Goal: Task Accomplishment & Management: Use online tool/utility

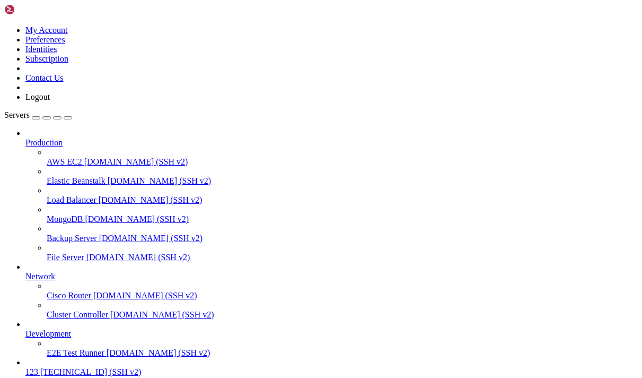
scroll to position [50, 0]
drag, startPoint x: 454, startPoint y: 859, endPoint x: 7, endPoint y: 733, distance: 465.1
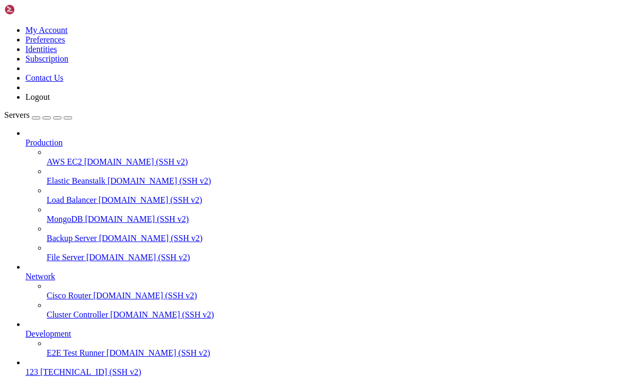
drag, startPoint x: 457, startPoint y: 857, endPoint x: 9, endPoint y: 733, distance: 464.7
copy div "ubuntu@instance-20250904-1627 : ~ $ sudo systemctl daemon-reload sudo systemctl…"
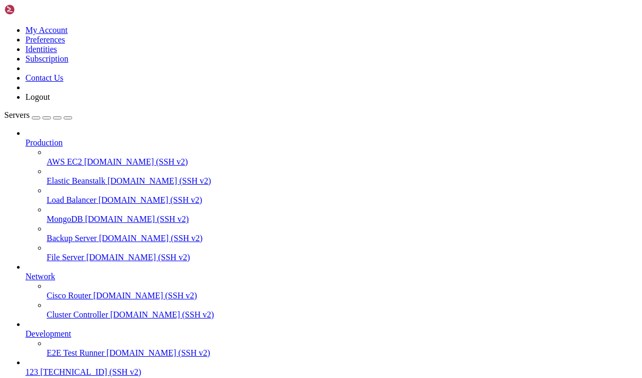
drag, startPoint x: 403, startPoint y: 781, endPoint x: 9, endPoint y: 599, distance: 433.9
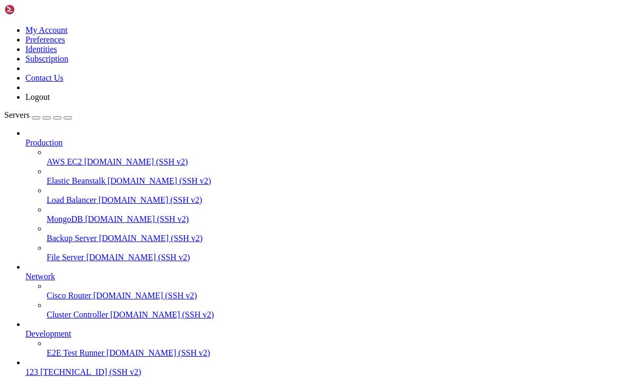
copy div "[DATE] 08:54:27 instance-20250904-1627 systemd[1]: hysteria.service: Failed wit…"
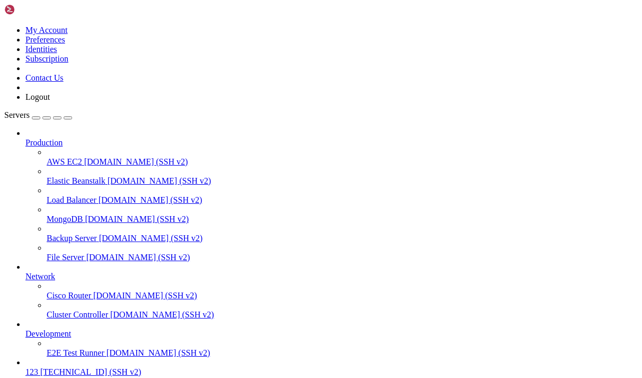
scroll to position [0, 0]
drag, startPoint x: 233, startPoint y: 794, endPoint x: 11, endPoint y: 741, distance: 228.4
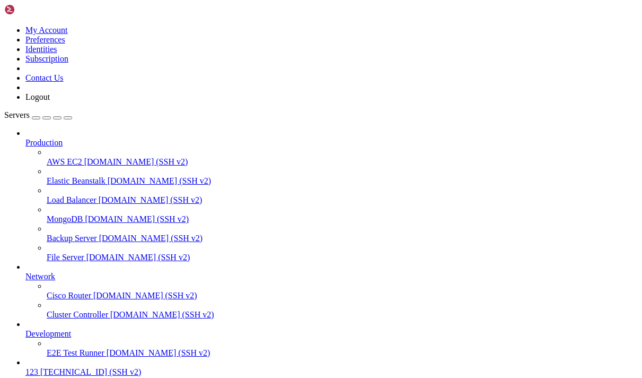
scroll to position [258, 0]
drag, startPoint x: 229, startPoint y: 888, endPoint x: 15, endPoint y: 810, distance: 226.9
copy div "crypt [[DATE]] Using CA: [URL][DOMAIN_NAME] [[DATE]] Standalone mode. [[DATE]] …"
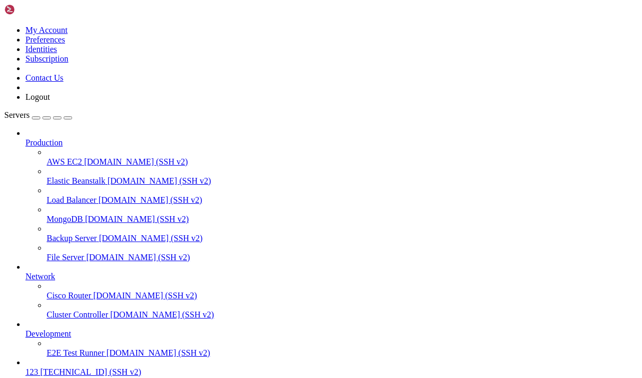
drag, startPoint x: 164, startPoint y: 864, endPoint x: 9, endPoint y: 821, distance: 160.5
drag, startPoint x: 485, startPoint y: 891, endPoint x: 17, endPoint y: 723, distance: 496.4
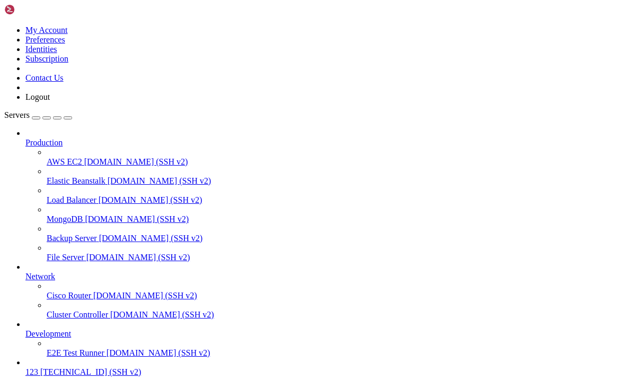
scroll to position [716, 0]
copy div "ri [DATE]] Registered [[DATE]] ACCOUNT_THUMBPRINT='stlH5HknIACz0i74M4-lZWSj2WOJ…"
drag, startPoint x: 477, startPoint y: 889, endPoint x: 11, endPoint y: 704, distance: 501.4
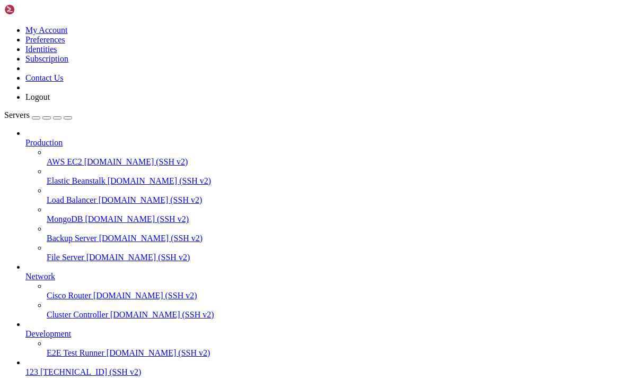
scroll to position [0, 0]
paste textarea "~/.[DOMAIN_NAME][URL][DOMAIN_NAME] --issue --dns dns_duckdns -d [DOMAIN_NAME]"
type textarea "~/.[DOMAIN_NAME][URL][DOMAIN_NAME] --issue --dns dns_duckdns -d [DOMAIN_NAME]"
drag, startPoint x: 156, startPoint y: 896, endPoint x: 14, endPoint y: 818, distance: 161.8
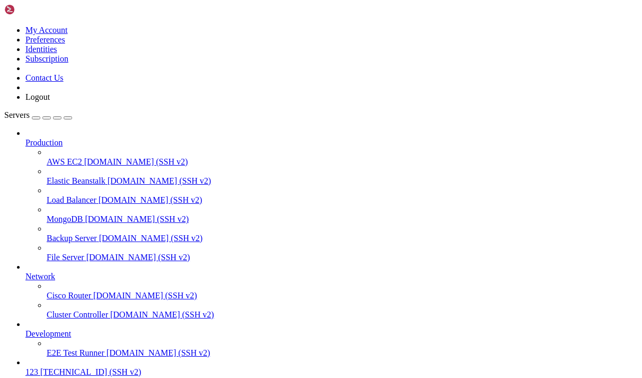
drag, startPoint x: 304, startPoint y: 674, endPoint x: 8, endPoint y: 600, distance: 305.5
drag, startPoint x: 339, startPoint y: 669, endPoint x: 12, endPoint y: 600, distance: 334.3
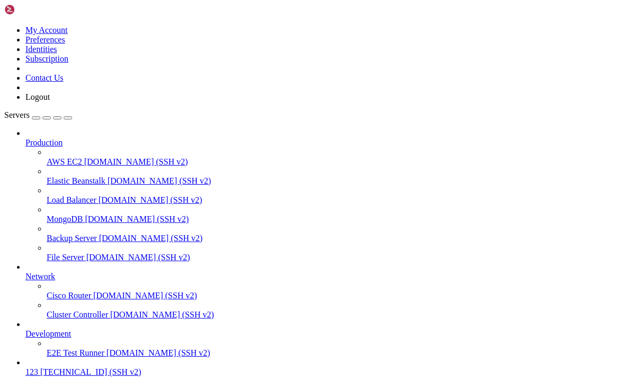
drag, startPoint x: 302, startPoint y: 668, endPoint x: 11, endPoint y: 600, distance: 298.9
copy div "buntu@instance-20250904-1627 : ~ $ ~/.[DOMAIN_NAME][URL][DOMAIN_NAME] --install…"
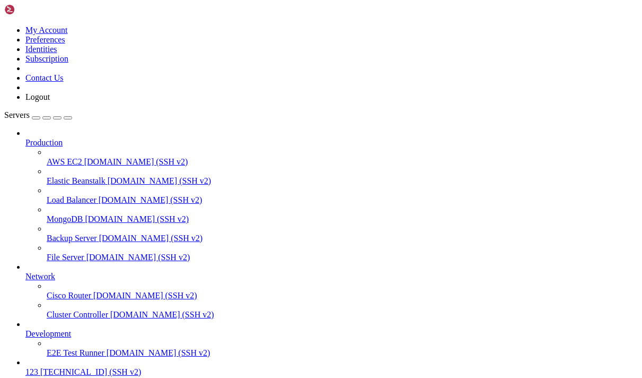
scroll to position [0, 0]
drag, startPoint x: 162, startPoint y: 839, endPoint x: 10, endPoint y: 598, distance: 285.1
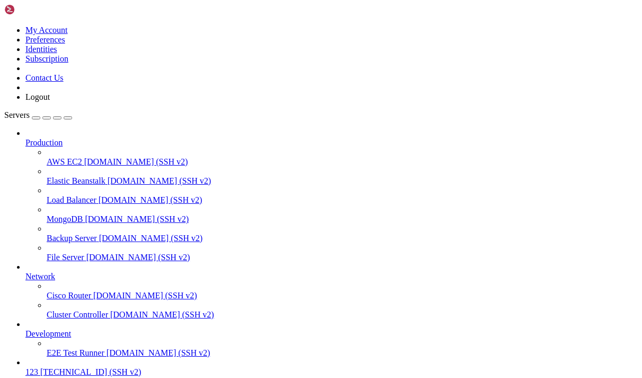
click at [13, 16] on link at bounding box center [34, 11] width 61 height 9
drag, startPoint x: 469, startPoint y: 888, endPoint x: 10, endPoint y: 757, distance: 477.1
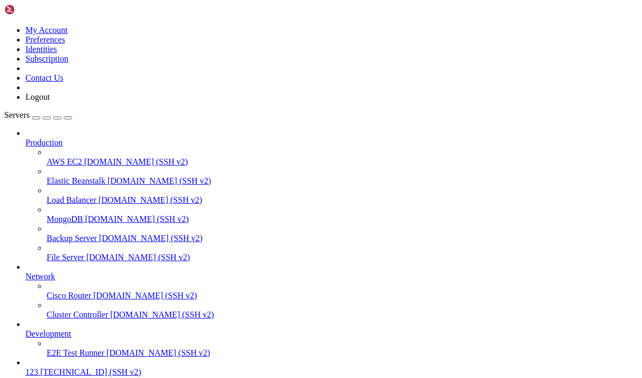
copy div "[DATE] 09:15:42 instance-20250904-1627 systemd[1]: hysteria.service: Failed wit…"
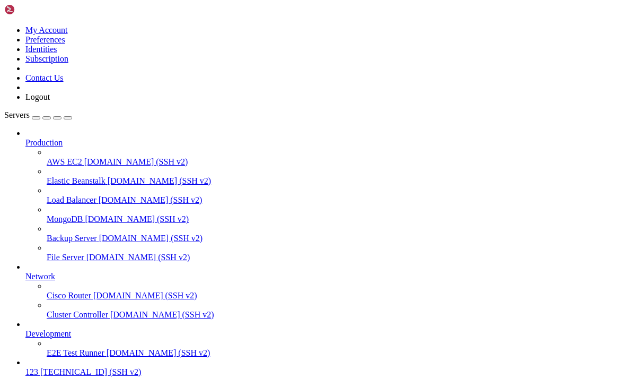
scroll to position [1832, 0]
drag, startPoint x: 466, startPoint y: 884, endPoint x: 151, endPoint y: 798, distance: 327.0
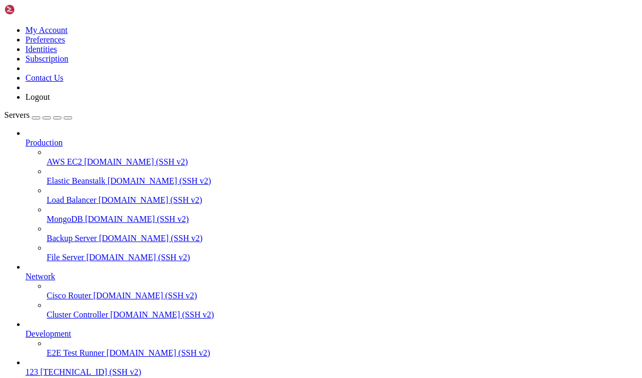
drag, startPoint x: 469, startPoint y: 890, endPoint x: 10, endPoint y: 843, distance: 461.5
copy div "[DATE] 09:19:35 instance-20250904-1627 systemd[1]: hysteria.service: Failed wit…"
drag, startPoint x: 151, startPoint y: 885, endPoint x: 9, endPoint y: 859, distance: 143.9
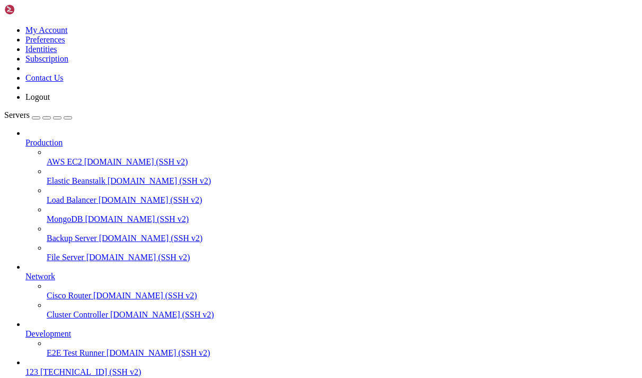
copy div "ubuntu@instance-20250904-1627 : ~ $ /usr/local/bin/hysteria server -c /etc/hyst…"
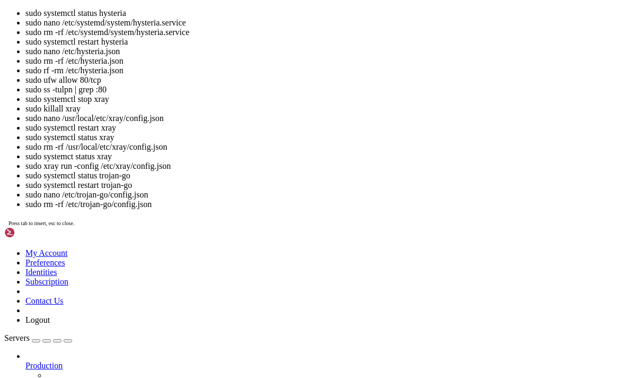
scroll to position [48, 0]
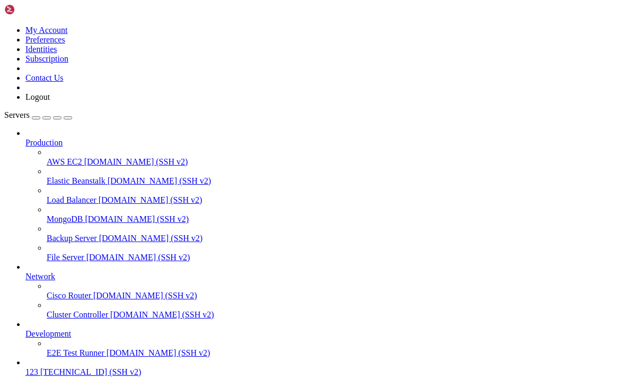
drag, startPoint x: 157, startPoint y: 897, endPoint x: 11, endPoint y: 678, distance: 263.1
drag, startPoint x: 172, startPoint y: 660, endPoint x: 13, endPoint y: 599, distance: 170.3
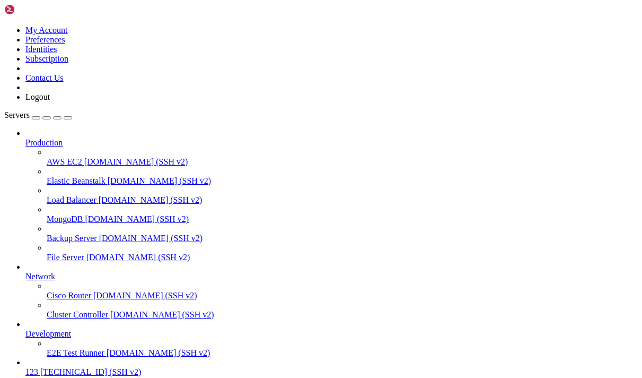
copy div "buntu@instance-20250904-1627 : ~ $ ls -l /etc/hysteria/ total 12 -rw-r--r-- 1 r…"
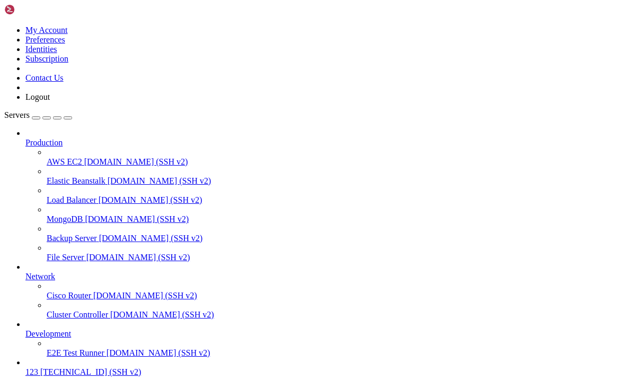
scroll to position [0, 0]
drag, startPoint x: 186, startPoint y: 774, endPoint x: 9, endPoint y: 703, distance: 190.1
copy div "ubuntu@instance-20250904-1627 : ~ $ sudo ss -lunpt | grep 443 udp UNCONN 0 0 *:…"
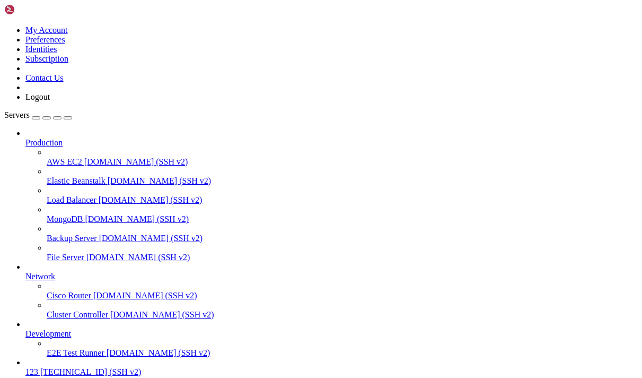
scroll to position [10, 0]
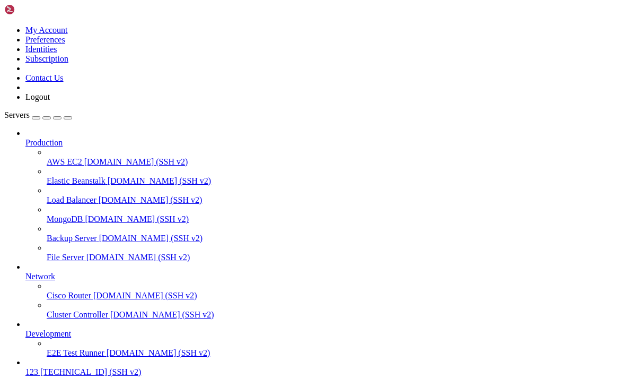
drag, startPoint x: 474, startPoint y: 734, endPoint x: 83, endPoint y: 742, distance: 391.4
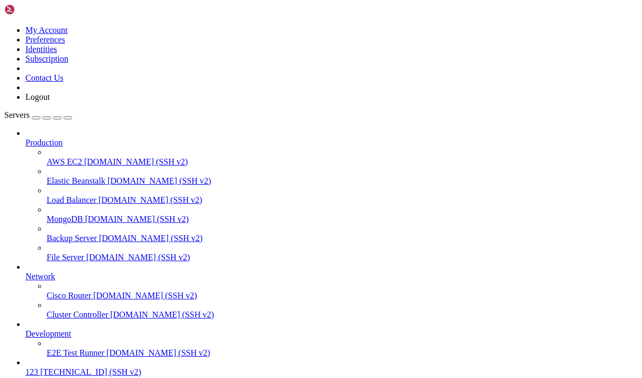
scroll to position [57, 0]
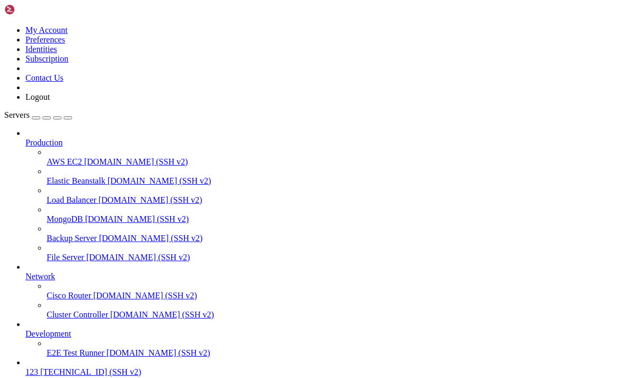
scroll to position [277, 0]
drag, startPoint x: 162, startPoint y: 885, endPoint x: 10, endPoint y: 830, distance: 161.8
copy div "Sep 05 10:05:26 instance-20250904-1627 systemd[1]: Stopping hysteria.service - …"
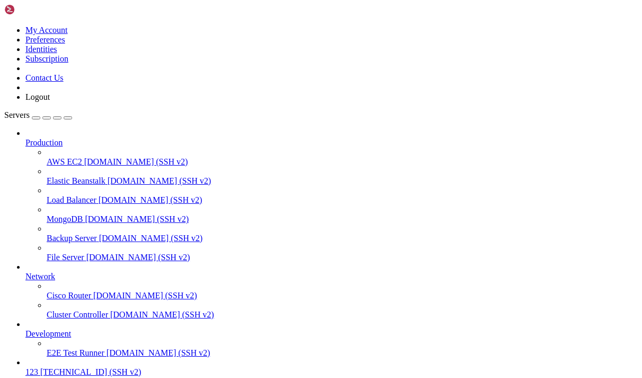
drag, startPoint x: 164, startPoint y: 886, endPoint x: 11, endPoint y: 760, distance: 198.4
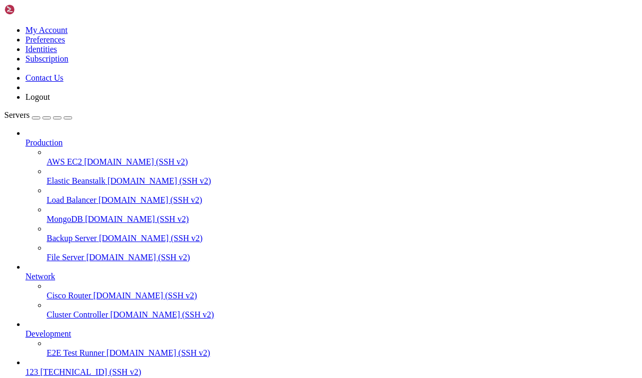
drag, startPoint x: 469, startPoint y: 888, endPoint x: 43, endPoint y: 782, distance: 438.8
drag, startPoint x: 464, startPoint y: 885, endPoint x: 12, endPoint y: 779, distance: 464.0
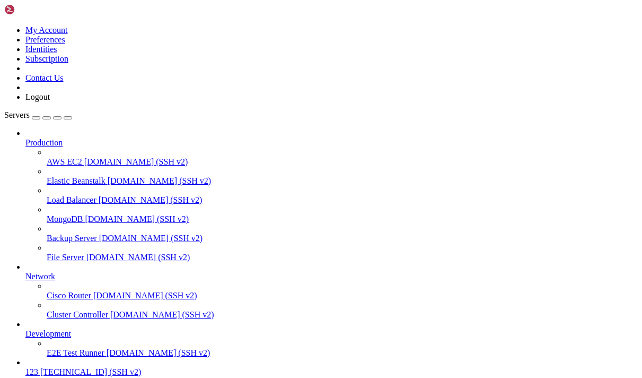
copy div "ep 05 10:31:23 instance-20250904-1627 systemd[1]: Started hysteria.service - Hy…"
drag, startPoint x: 466, startPoint y: 888, endPoint x: 11, endPoint y: 782, distance: 467.2
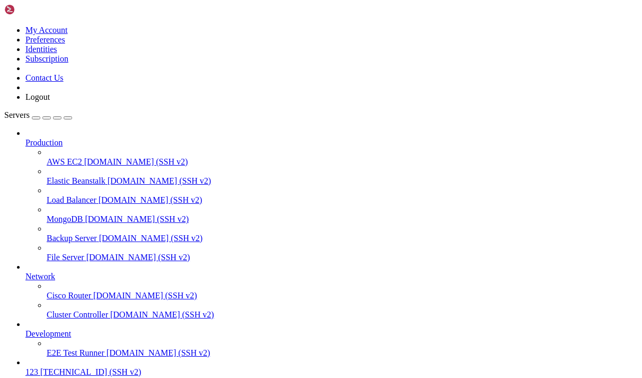
copy div "Sep 05 10:32:51 instance-20250904-1627 systemd[1]: Started hysteria.service - H…"
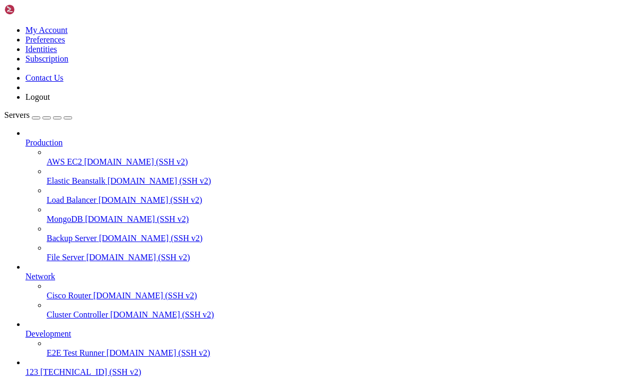
drag, startPoint x: 164, startPoint y: 896, endPoint x: 10, endPoint y: 725, distance: 230.5
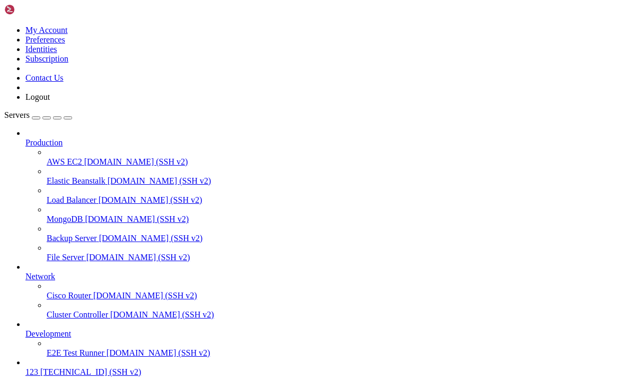
drag, startPoint x: 175, startPoint y: 766, endPoint x: 156, endPoint y: 729, distance: 41.7
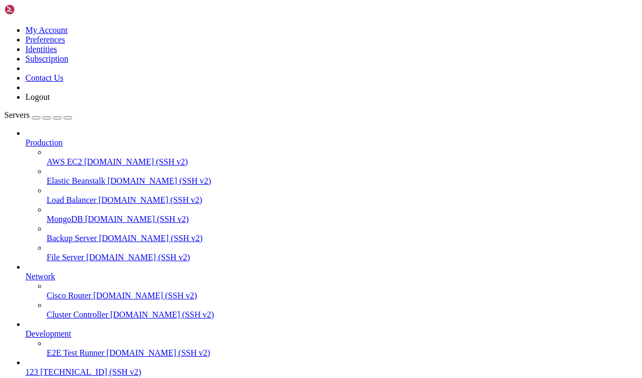
copy div "sudo /usr/local/bin/hysteria server -c /etc/hysteria/config.yaml 2025-09-05T10:…"
paste textarea "sudo /usr/local/bin/hysteria server -c /etc/hysteria/config.yaml --log-level de…"
type textarea "sudo /usr/local/bin/hysteria server -c /etc/hysteria/config.yaml --log-level de…"
drag, startPoint x: 98, startPoint y: 869, endPoint x: 9, endPoint y: 827, distance: 98.0
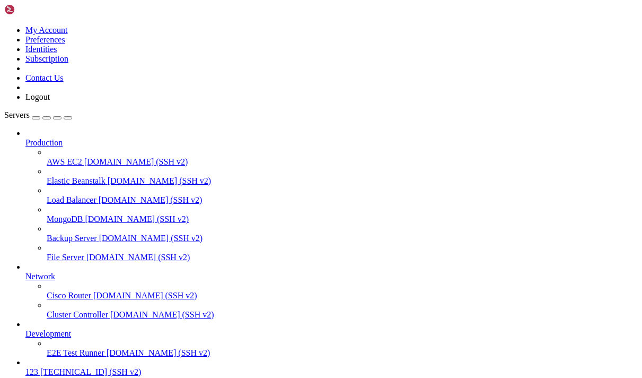
scroll to position [3493, 0]
copy div "ubuntu@instance-20250904-1627 : ~ $ sudo /usr/local/bin/hysteria server -c /etc…"
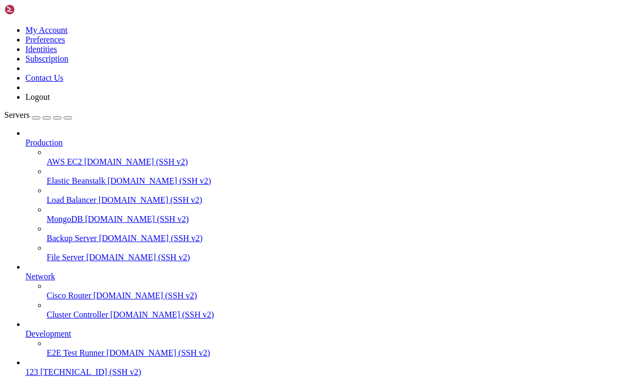
scroll to position [3722, 0]
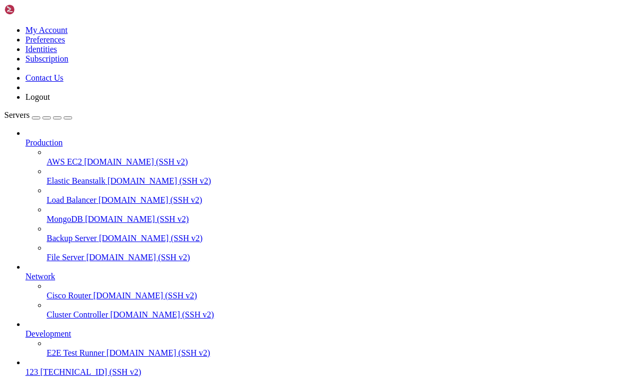
drag, startPoint x: 233, startPoint y: 713, endPoint x: 439, endPoint y: 713, distance: 206.2
copy x-row "/home/ubuntu/.acme.sh/fitguy08.duckdns.org_ecc"
drag, startPoint x: 167, startPoint y: 751, endPoint x: 10, endPoint y: 706, distance: 163.8
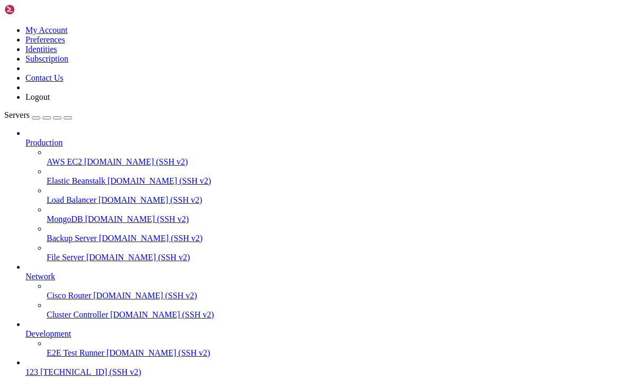
copy div "ubuntu@instance-20250904-1627 : ~ $ ls /etc/hysteria config.yaml server.crt ser…"
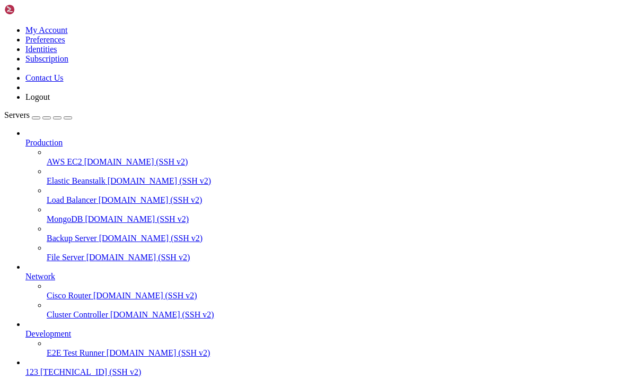
drag, startPoint x: 202, startPoint y: 648, endPoint x: 314, endPoint y: 647, distance: 111.9
copy x-row "/etc/hysteria/config.yaml"
drag, startPoint x: 156, startPoint y: 723, endPoint x: 10, endPoint y: 657, distance: 161.1
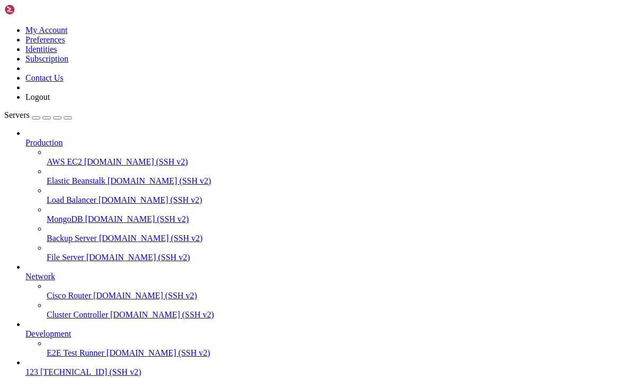
copy div "ubuntu@instance-20250904-1627 : ~ $ cat /etc/hysteria/config.yaml listen: :443 …"
drag, startPoint x: 466, startPoint y: 886, endPoint x: 14, endPoint y: 717, distance: 482.8
copy div "buntu@instance-20250904-1627 : ~ $ sudo systemctl restart hysteria-server sudo …"
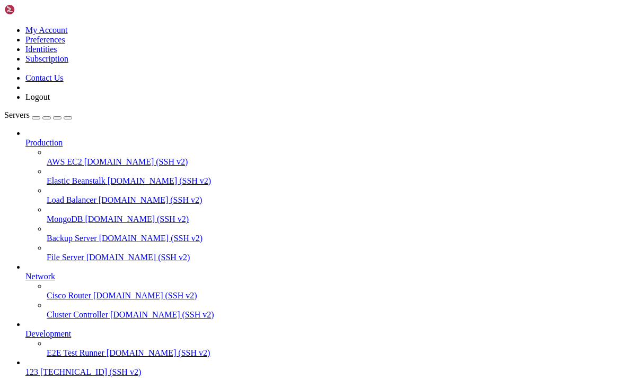
scroll to position [29, 0]
drag, startPoint x: 466, startPoint y: 886, endPoint x: 14, endPoint y: 771, distance: 465.6
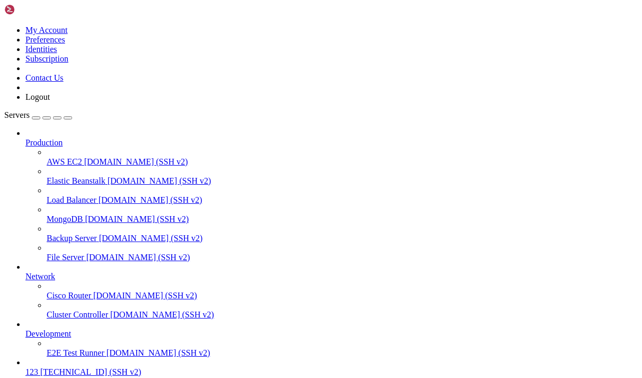
copy div "ep 05 11:27:06 instance-20250904-1627 systemd[1]: Started hysteria.service - Hy…"
drag, startPoint x: 468, startPoint y: 886, endPoint x: 20, endPoint y: 788, distance: 458.2
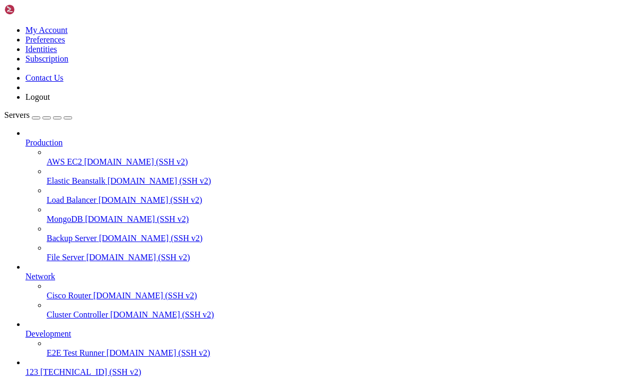
copy div "05 11:29:44 instance-20250904-1627 hysteria[31881]: 2025-09-05T11:29:44Z INFO s…"
drag, startPoint x: 221, startPoint y: 734, endPoint x: 218, endPoint y: 718, distance: 16.1
